Goal: Complete application form

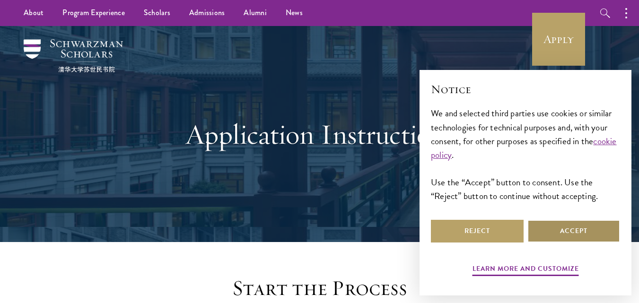
click at [554, 231] on button "Accept" at bounding box center [574, 231] width 93 height 23
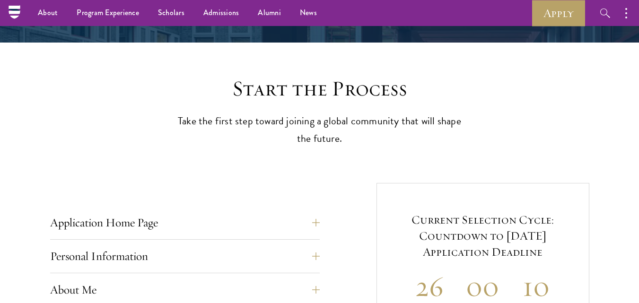
scroll to position [197, 0]
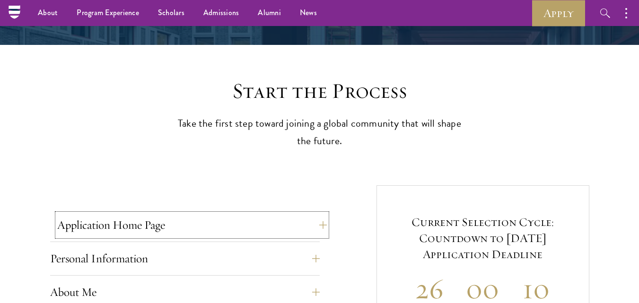
click at [311, 225] on button "Application Home Page" at bounding box center [192, 225] width 270 height 23
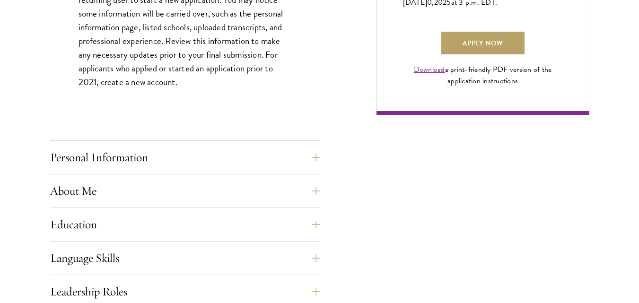
scroll to position [739, 0]
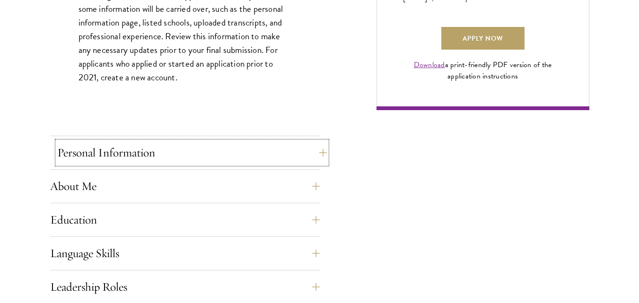
click at [250, 155] on button "Personal Information" at bounding box center [192, 152] width 270 height 23
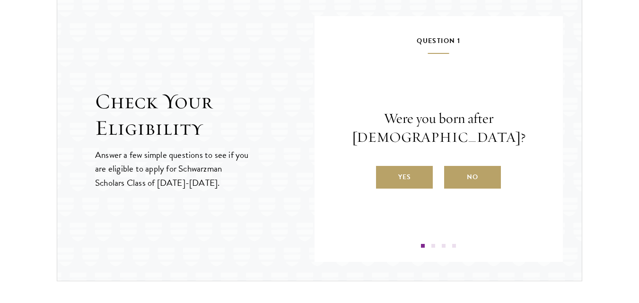
scroll to position [1248, 0]
click at [424, 171] on label "Yes" at bounding box center [404, 177] width 57 height 23
click at [385, 171] on input "Yes" at bounding box center [380, 171] width 9 height 9
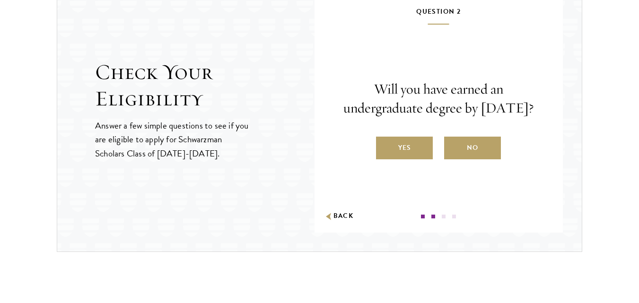
scroll to position [1277, 0]
click at [409, 154] on label "Yes" at bounding box center [404, 147] width 57 height 23
click at [385, 146] on input "Yes" at bounding box center [380, 141] width 9 height 9
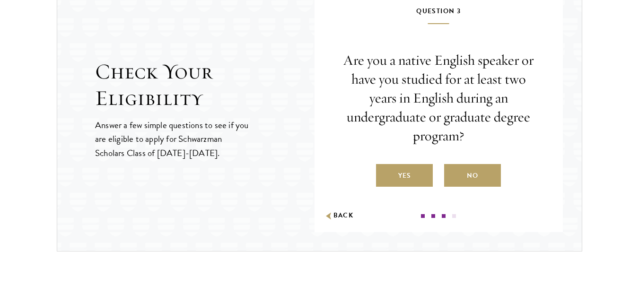
scroll to position [1295, 0]
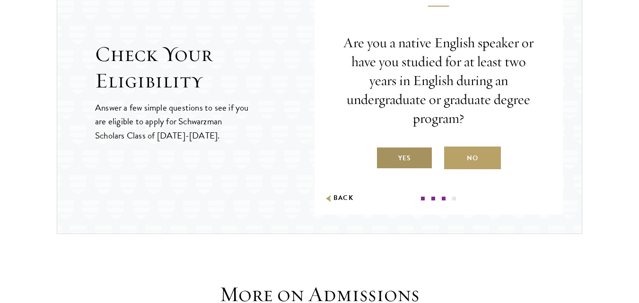
click at [410, 158] on label "Yes" at bounding box center [404, 158] width 57 height 23
click at [385, 157] on input "Yes" at bounding box center [380, 152] width 9 height 9
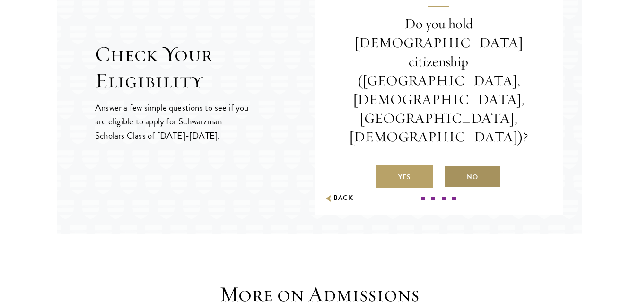
click at [455, 166] on label "No" at bounding box center [472, 177] width 57 height 23
click at [453, 167] on input "No" at bounding box center [448, 171] width 9 height 9
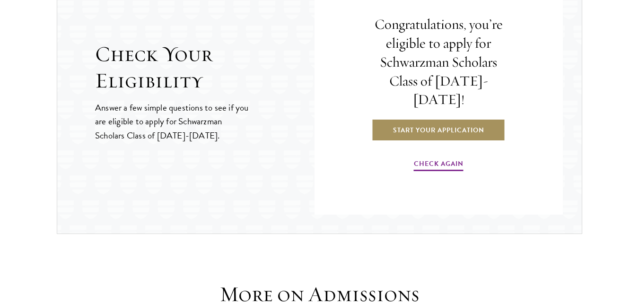
click at [446, 121] on link "Start Your Application" at bounding box center [439, 130] width 134 height 23
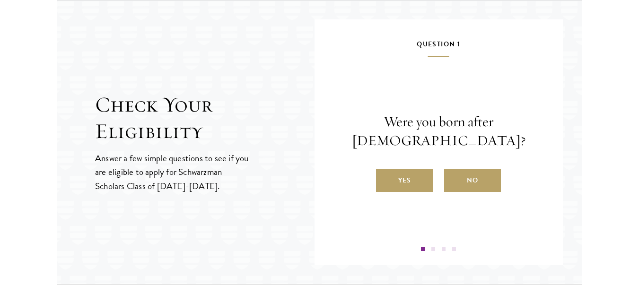
scroll to position [1000, 0]
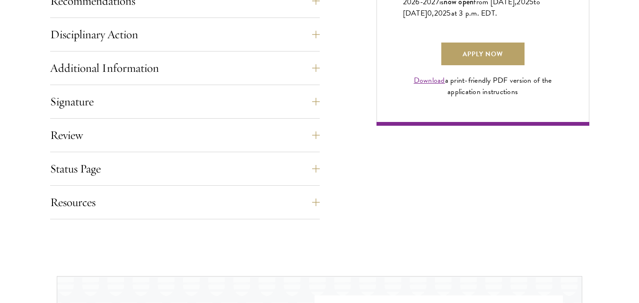
scroll to position [724, 0]
drag, startPoint x: 555, startPoint y: 12, endPoint x: 340, endPoint y: 163, distance: 262.6
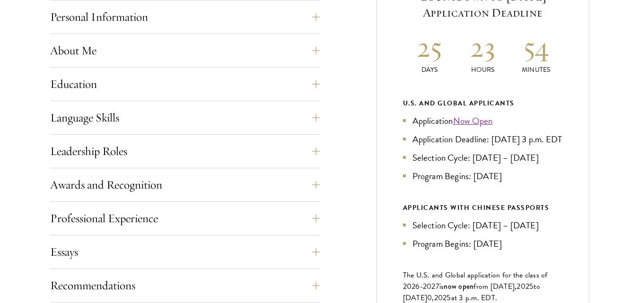
scroll to position [440, 0]
click at [55, 88] on div "Education List only undergraduate and graduate degrees completed (or on track t…" at bounding box center [185, 86] width 270 height 28
click at [322, 85] on button "Education" at bounding box center [192, 83] width 270 height 23
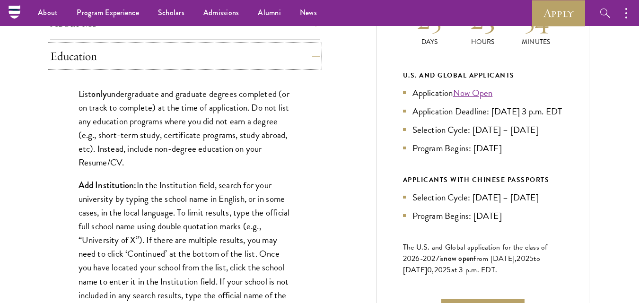
scroll to position [466, 0]
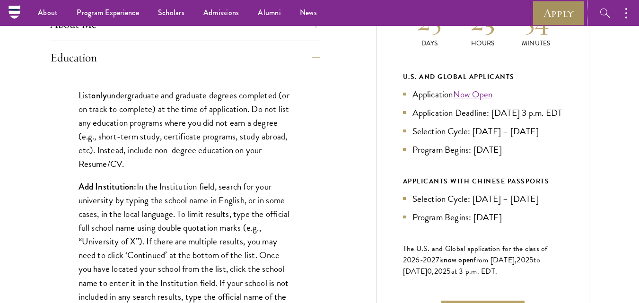
click at [555, 13] on link "Apply" at bounding box center [558, 13] width 53 height 26
